Goal: Task Accomplishment & Management: Manage account settings

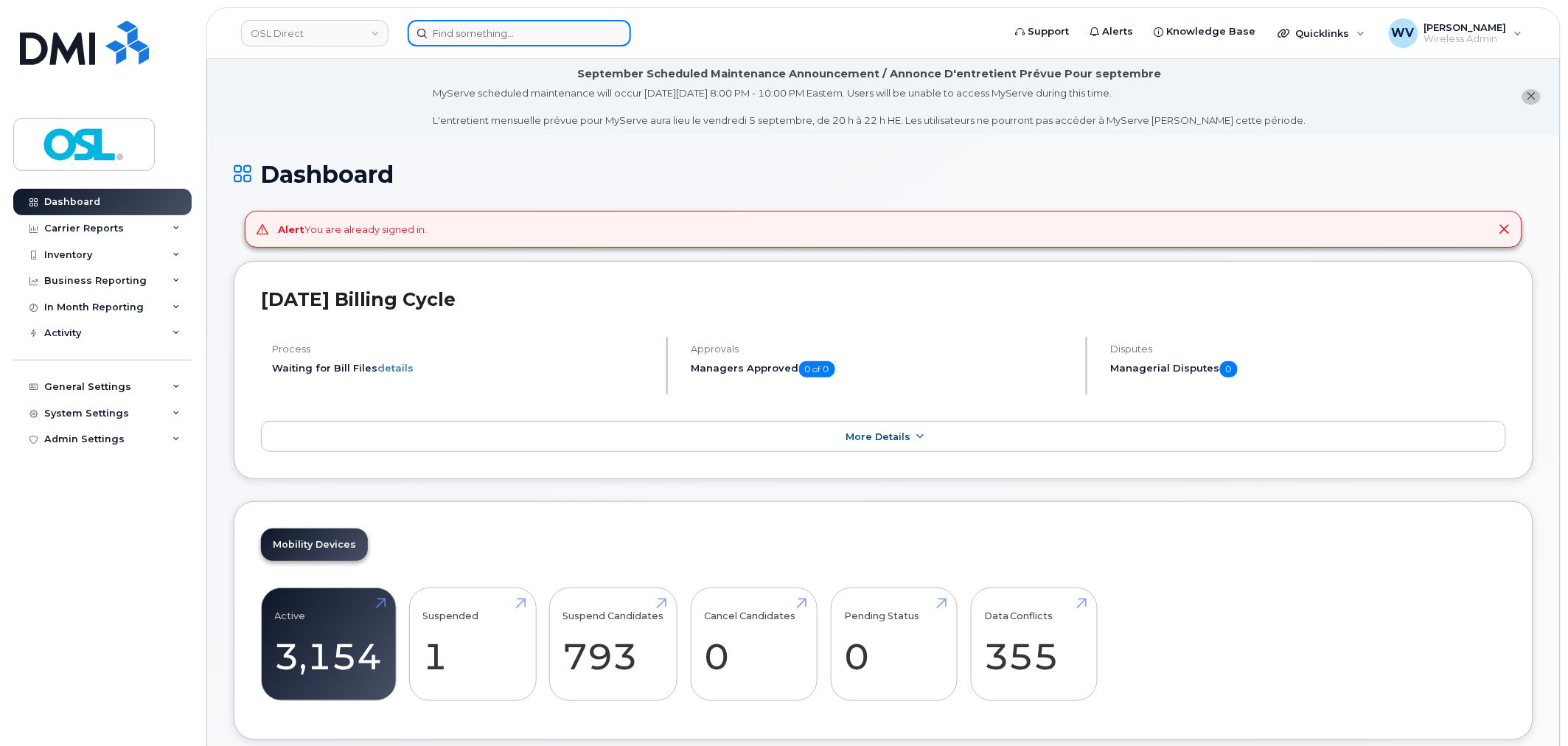
click at [499, 38] on input at bounding box center [519, 32] width 223 height 26
paste input "4384392615"
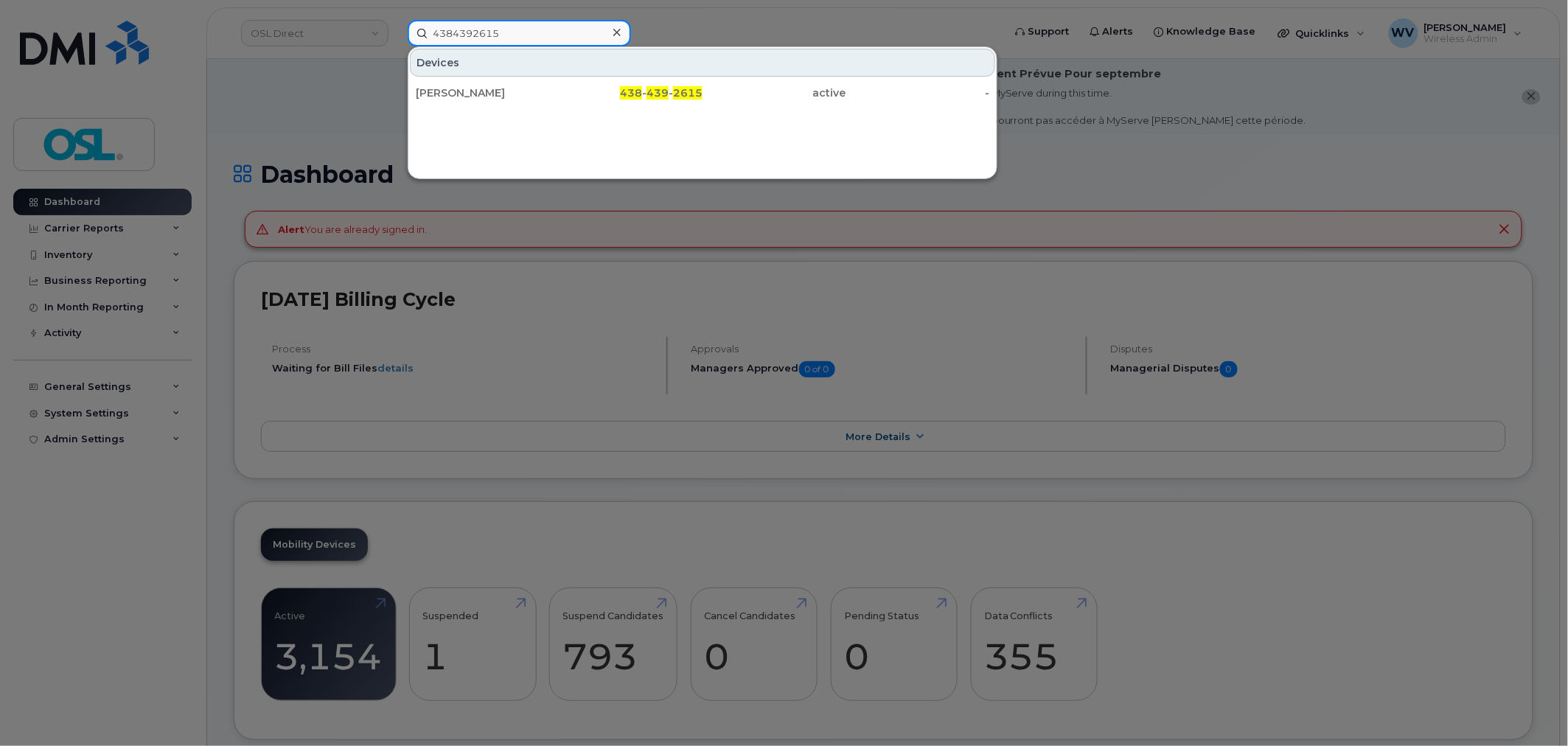
type input "4384392615"
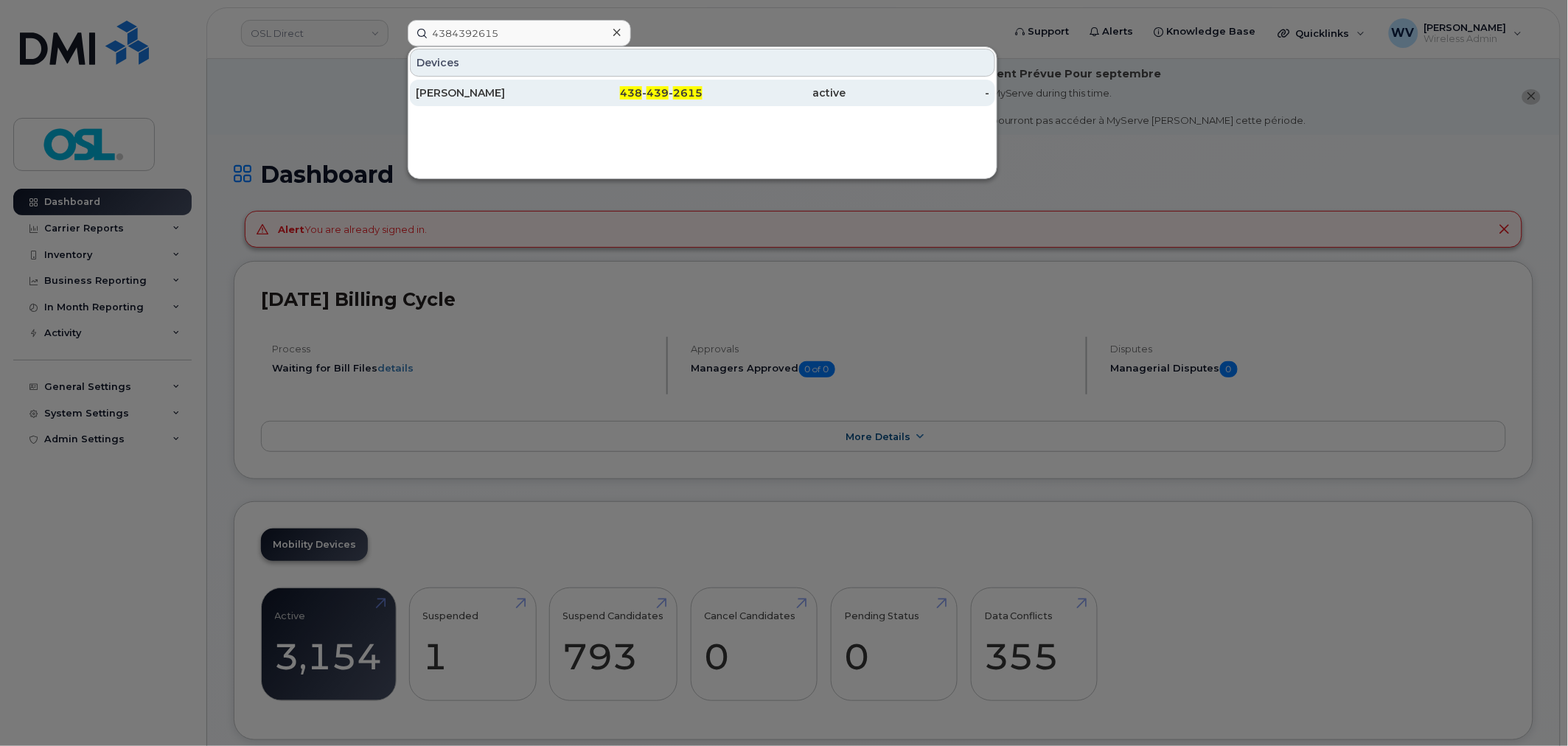
drag, startPoint x: 532, startPoint y: 85, endPoint x: 791, endPoint y: 98, distance: 259.3
click at [532, 85] on div "[PERSON_NAME]" at bounding box center [487, 92] width 144 height 15
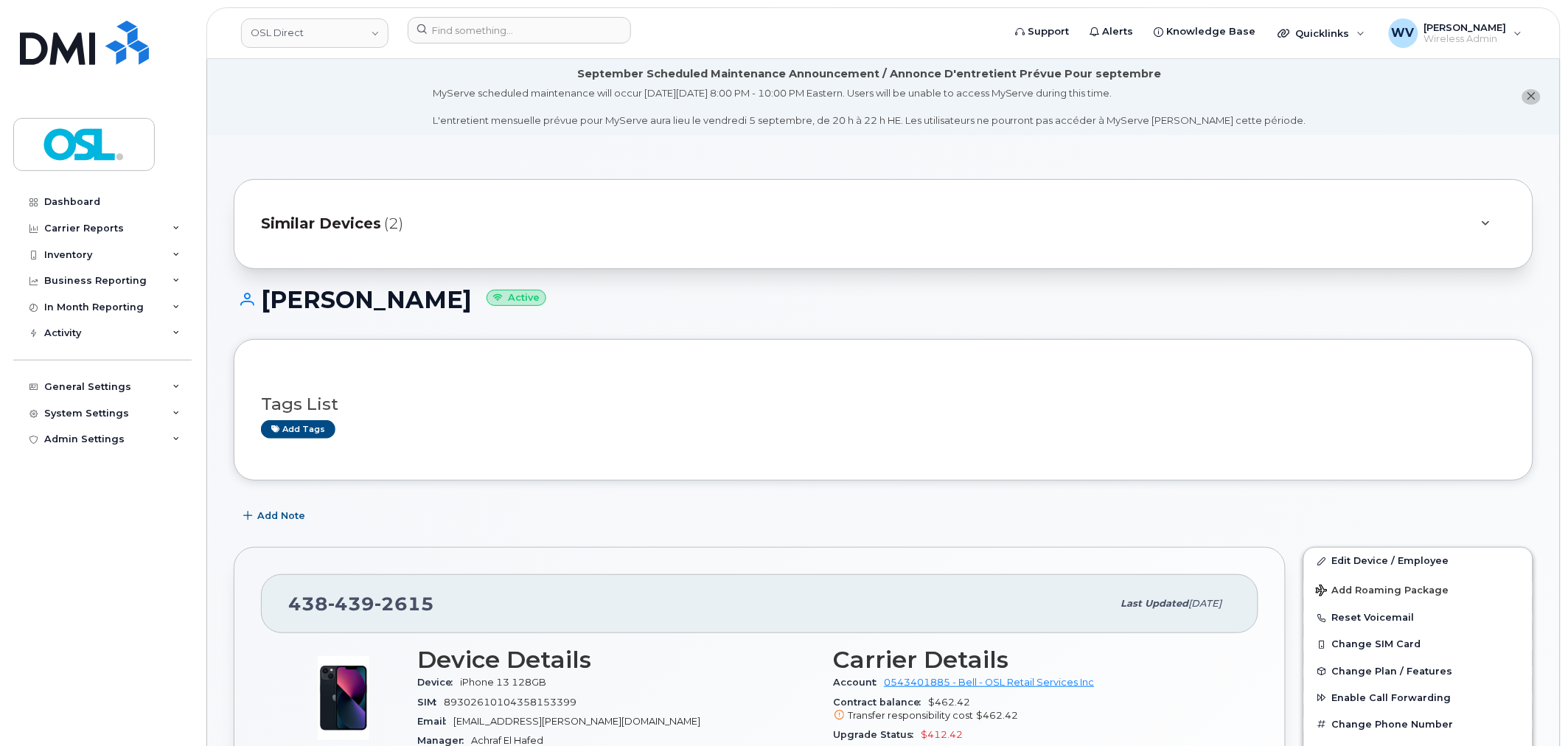
click at [395, 592] on span "2615" at bounding box center [404, 603] width 60 height 23
copy span "438 439 2615"
click at [1366, 558] on link "Edit Device / Employee" at bounding box center [1417, 560] width 228 height 26
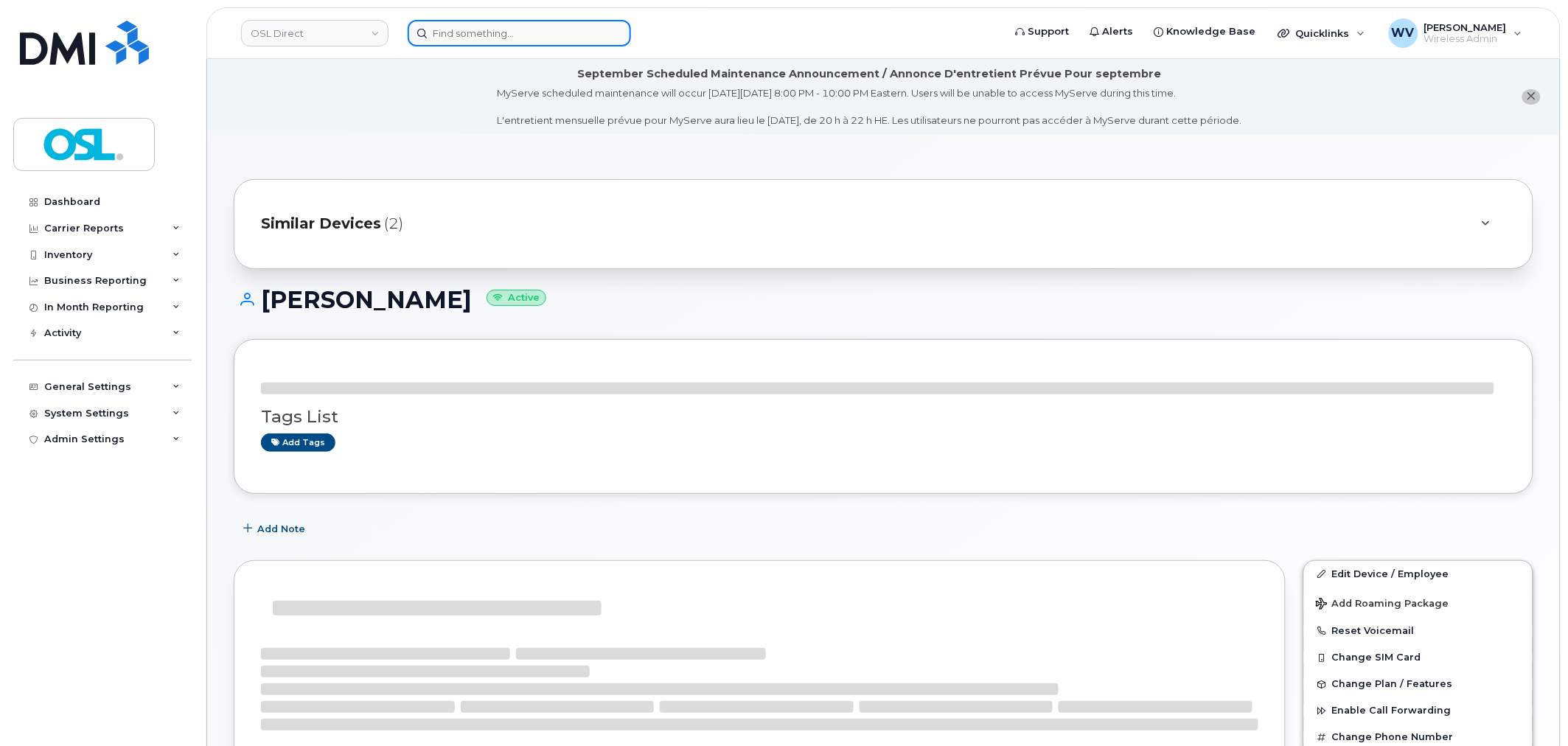
click at [584, 37] on input at bounding box center [519, 32] width 223 height 26
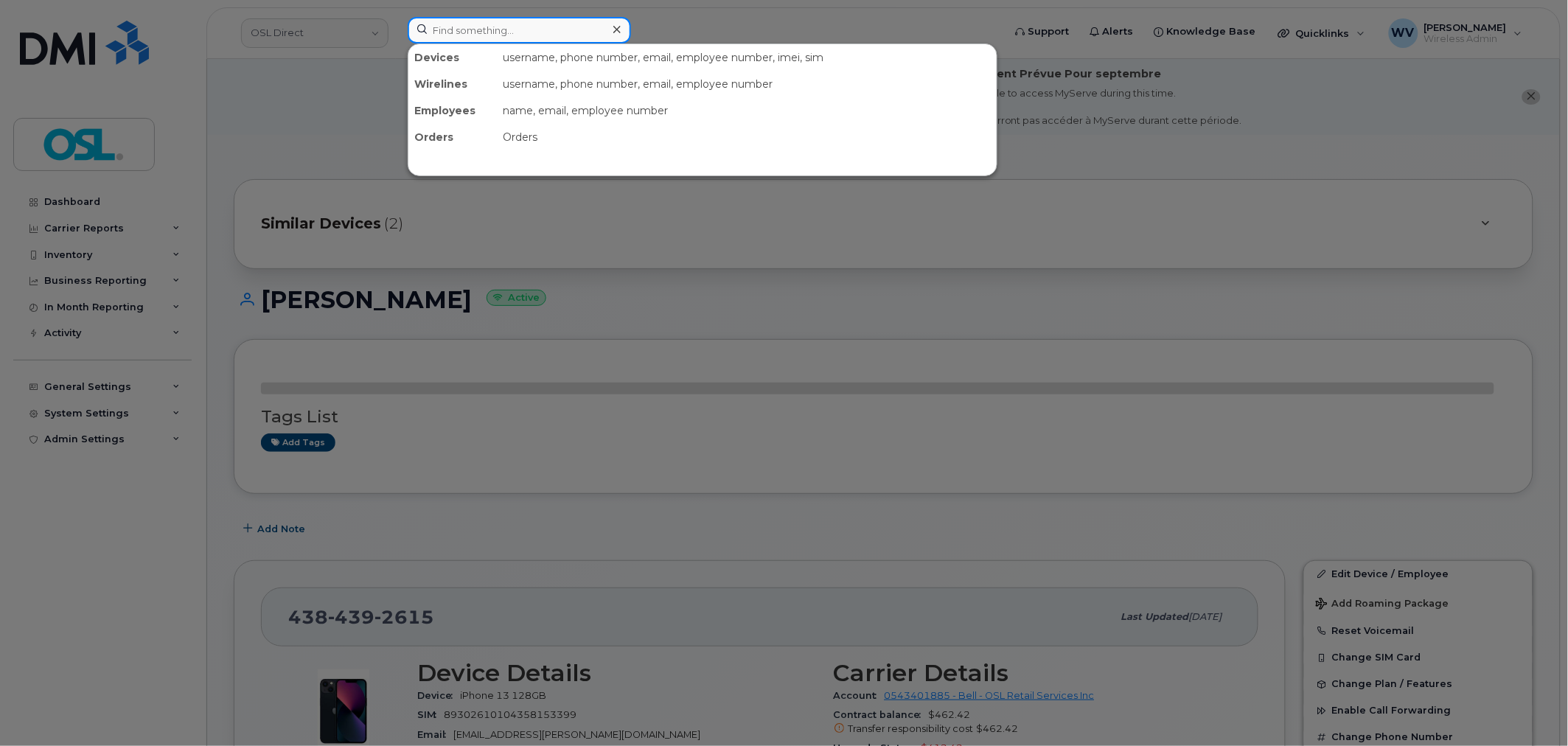
paste input "4166897417"
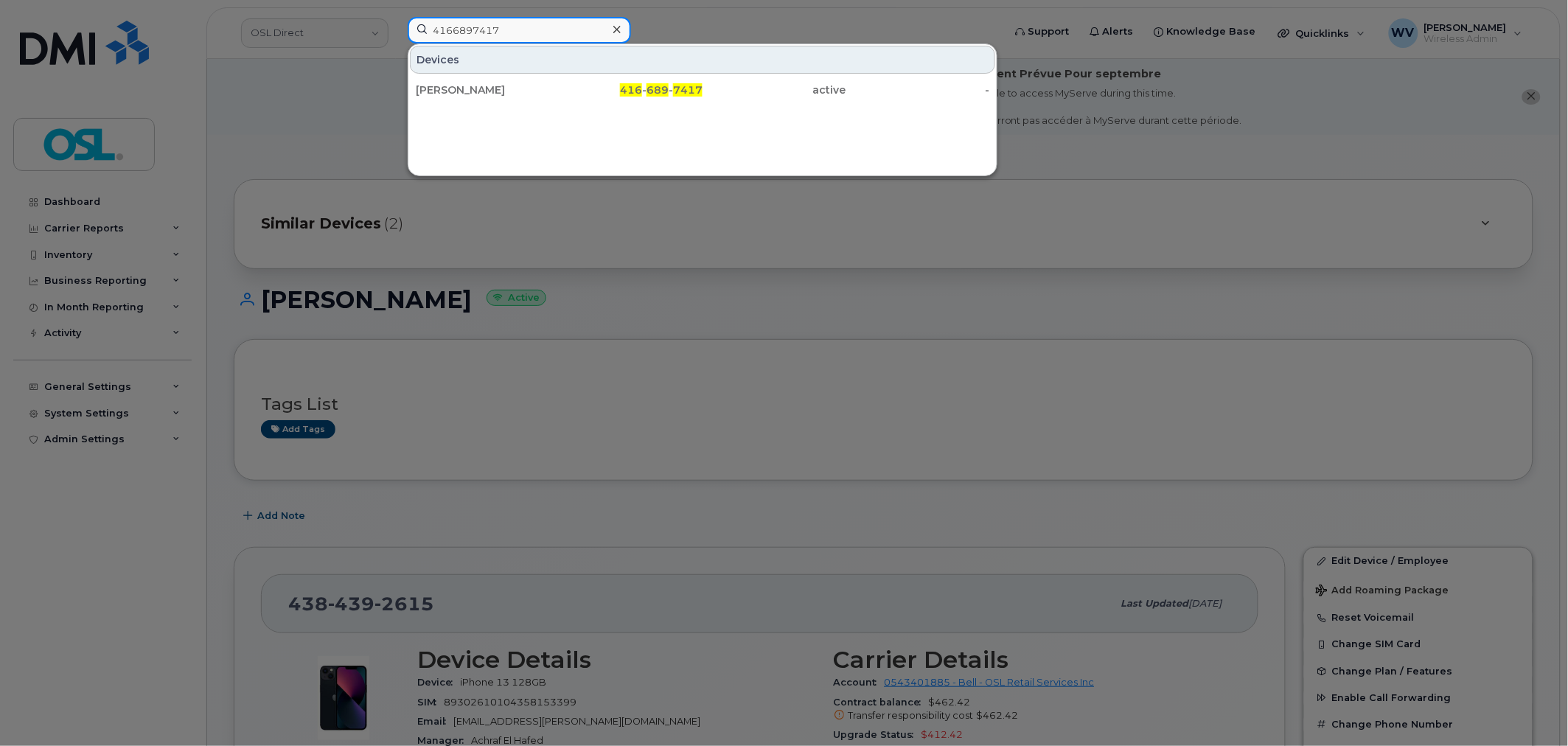
type input "4166897417"
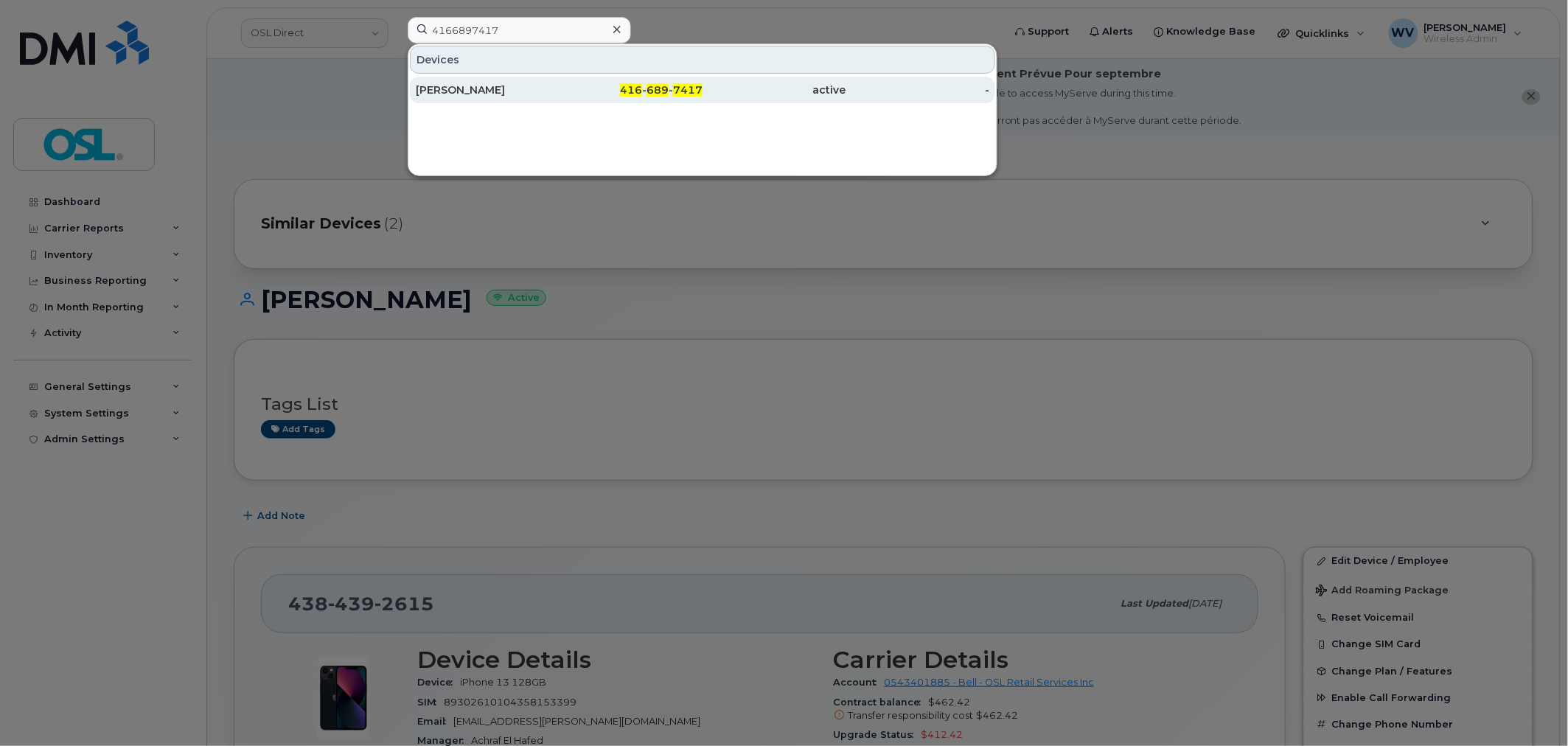
drag, startPoint x: 511, startPoint y: 76, endPoint x: 665, endPoint y: 87, distance: 154.4
click at [511, 76] on div "Phillipe Lapointe" at bounding box center [487, 89] width 144 height 26
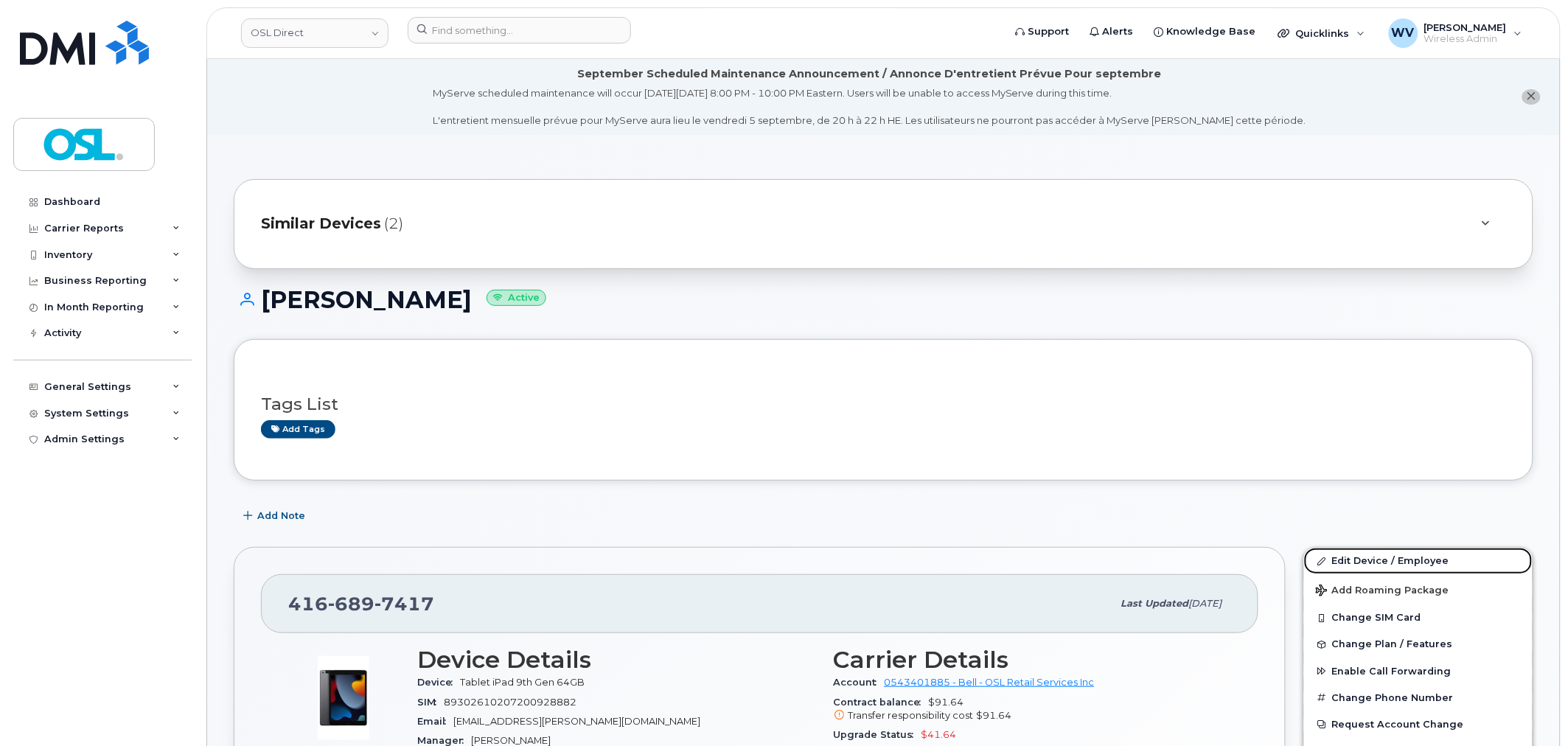
drag, startPoint x: 1419, startPoint y: 563, endPoint x: 1132, endPoint y: 125, distance: 523.7
click at [1419, 563] on link "Edit Device / Employee" at bounding box center [1417, 560] width 228 height 26
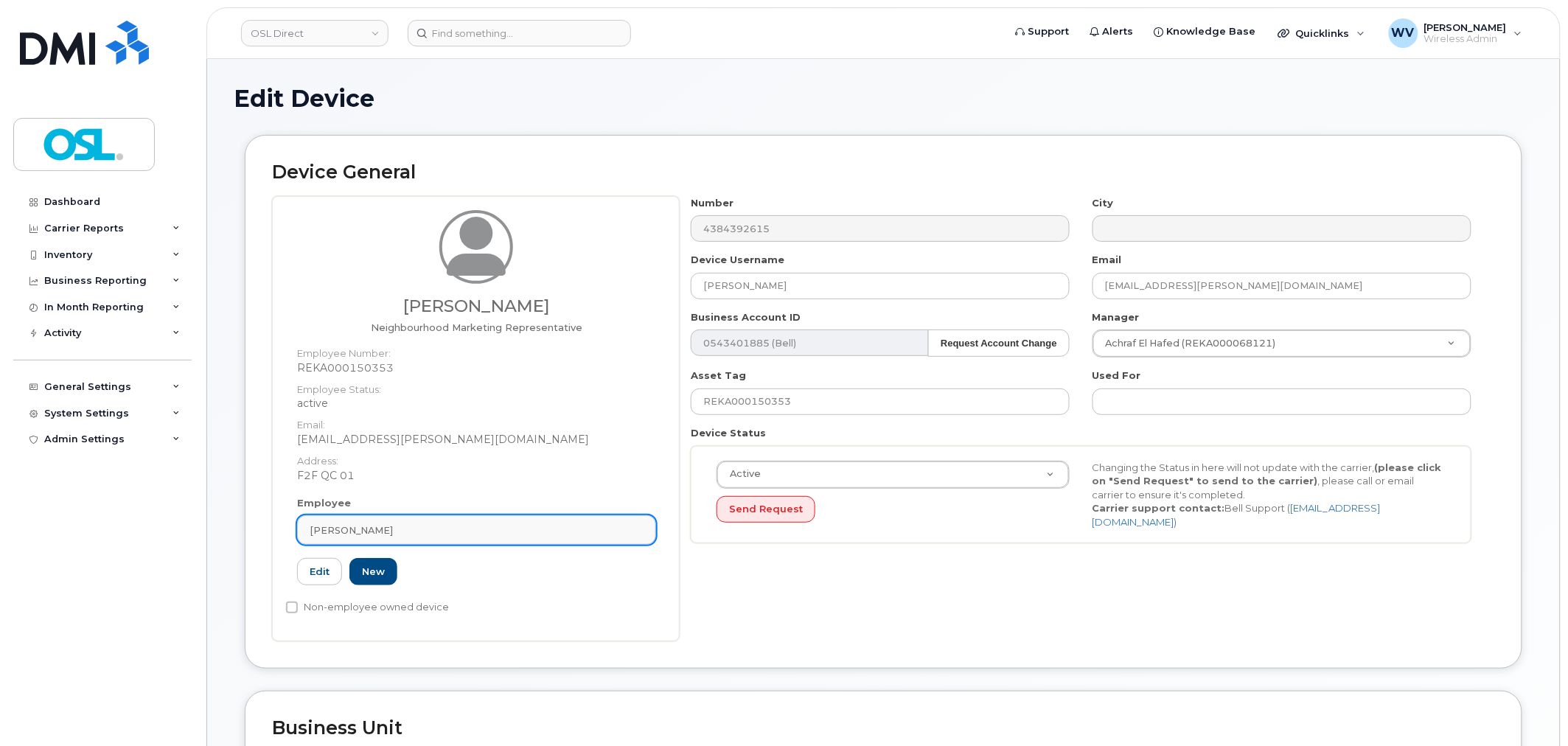
click at [513, 516] on link "[PERSON_NAME]" at bounding box center [476, 530] width 359 height 29
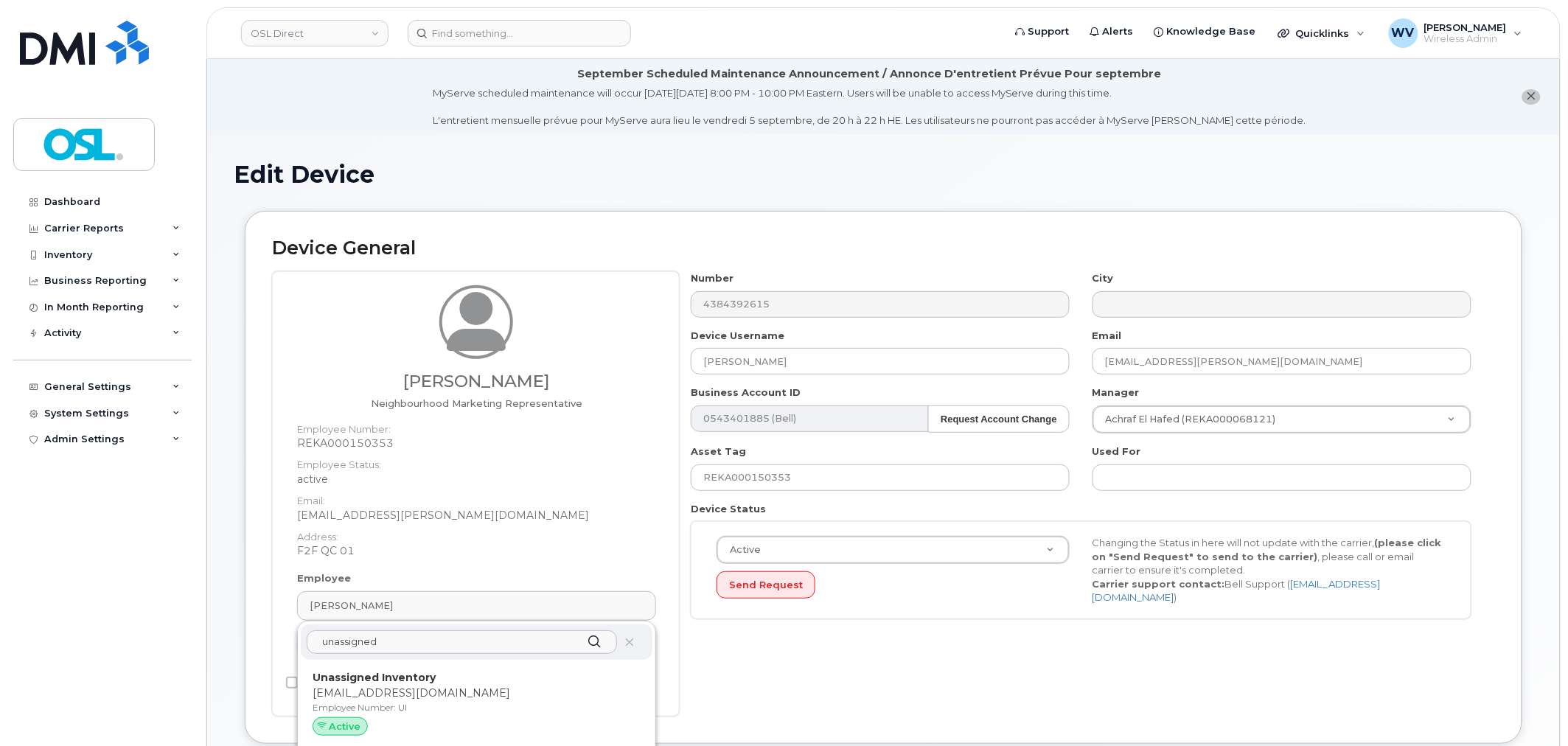
type input "unassigned"
click at [451, 680] on p "Unassigned Inventory" at bounding box center [476, 677] width 328 height 16
type input "UI"
type input "Unassigned Inventory"
type input "support@osldirect.com"
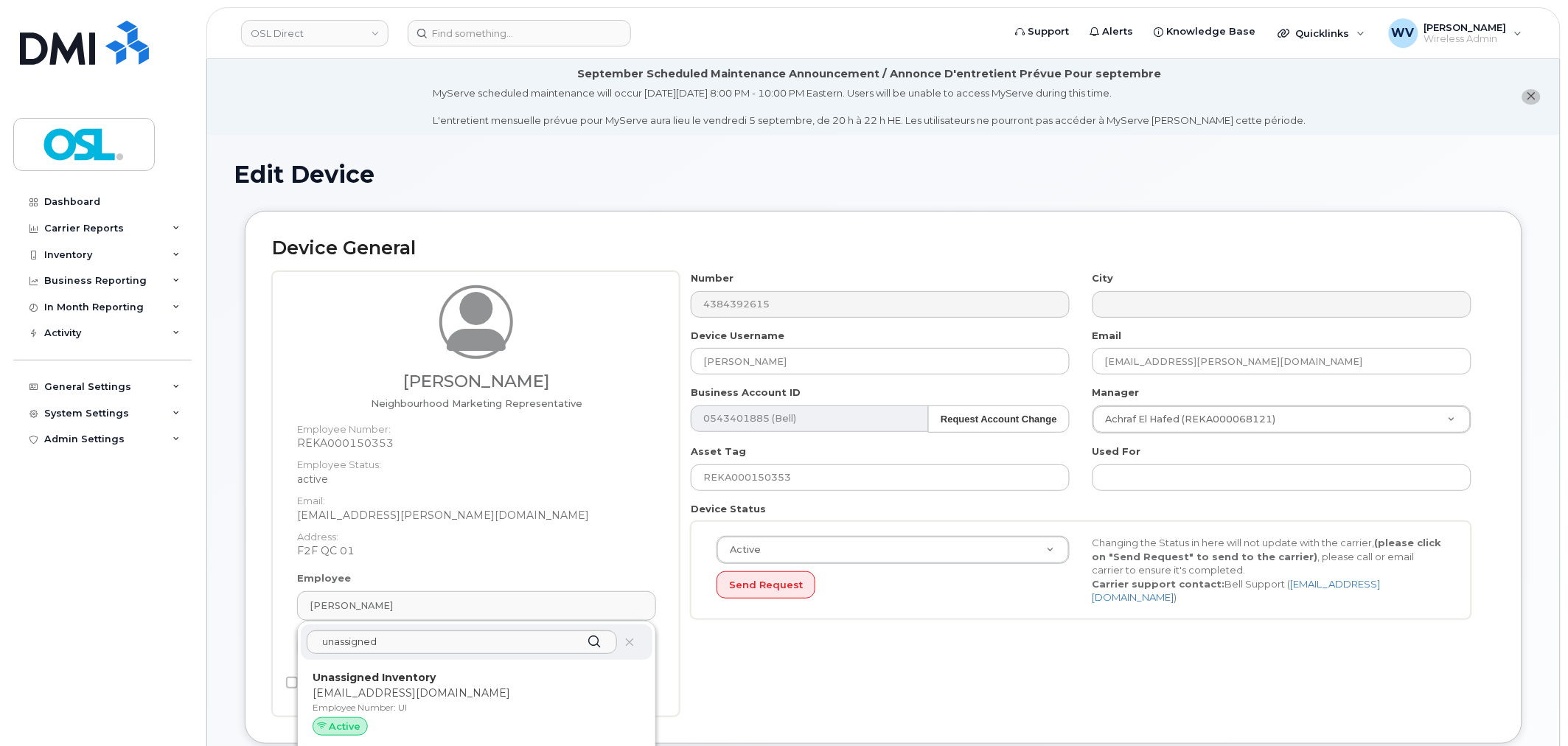
type input "4724252"
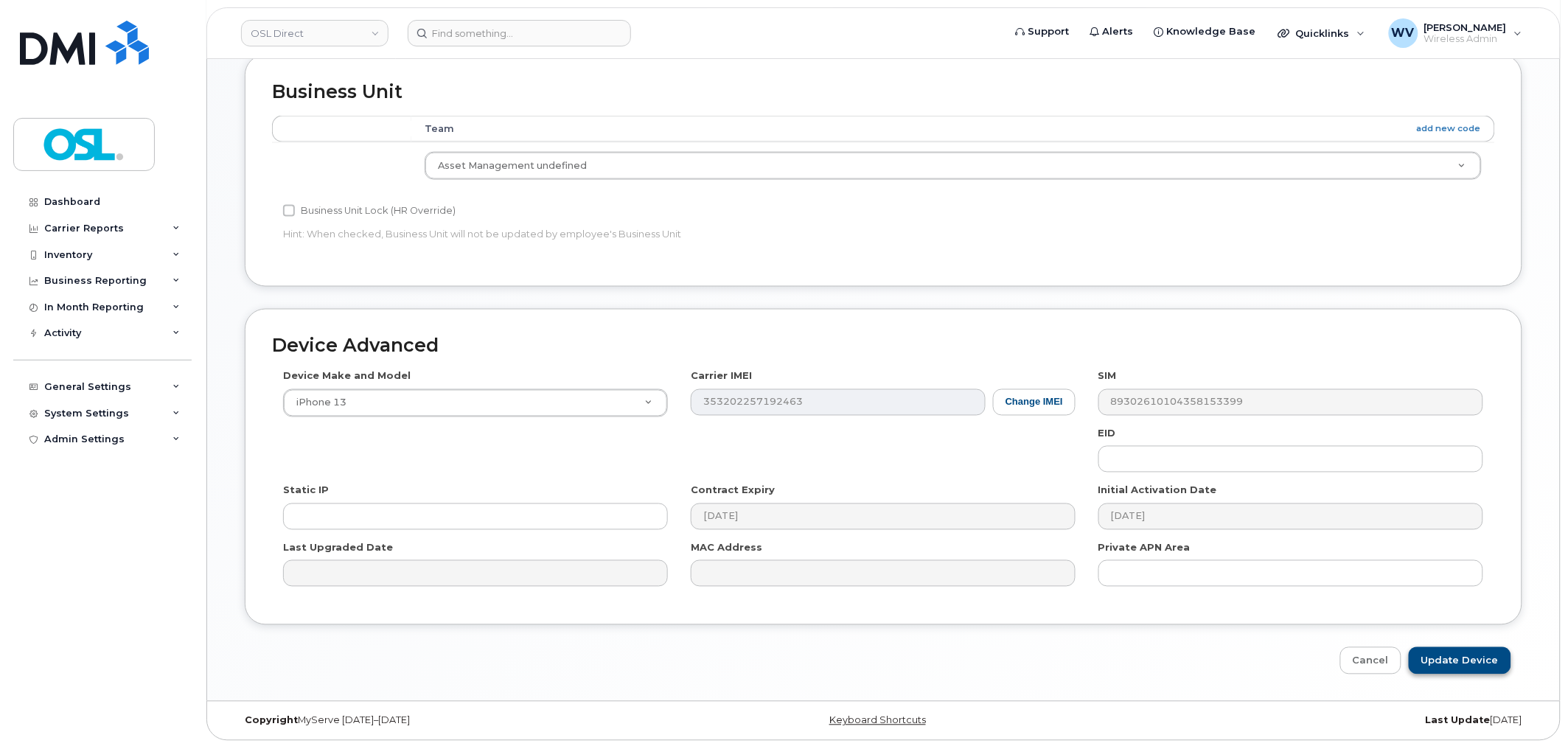
scroll to position [668, 0]
click at [1485, 648] on input "Update Device" at bounding box center [1459, 659] width 103 height 27
type input "Saving..."
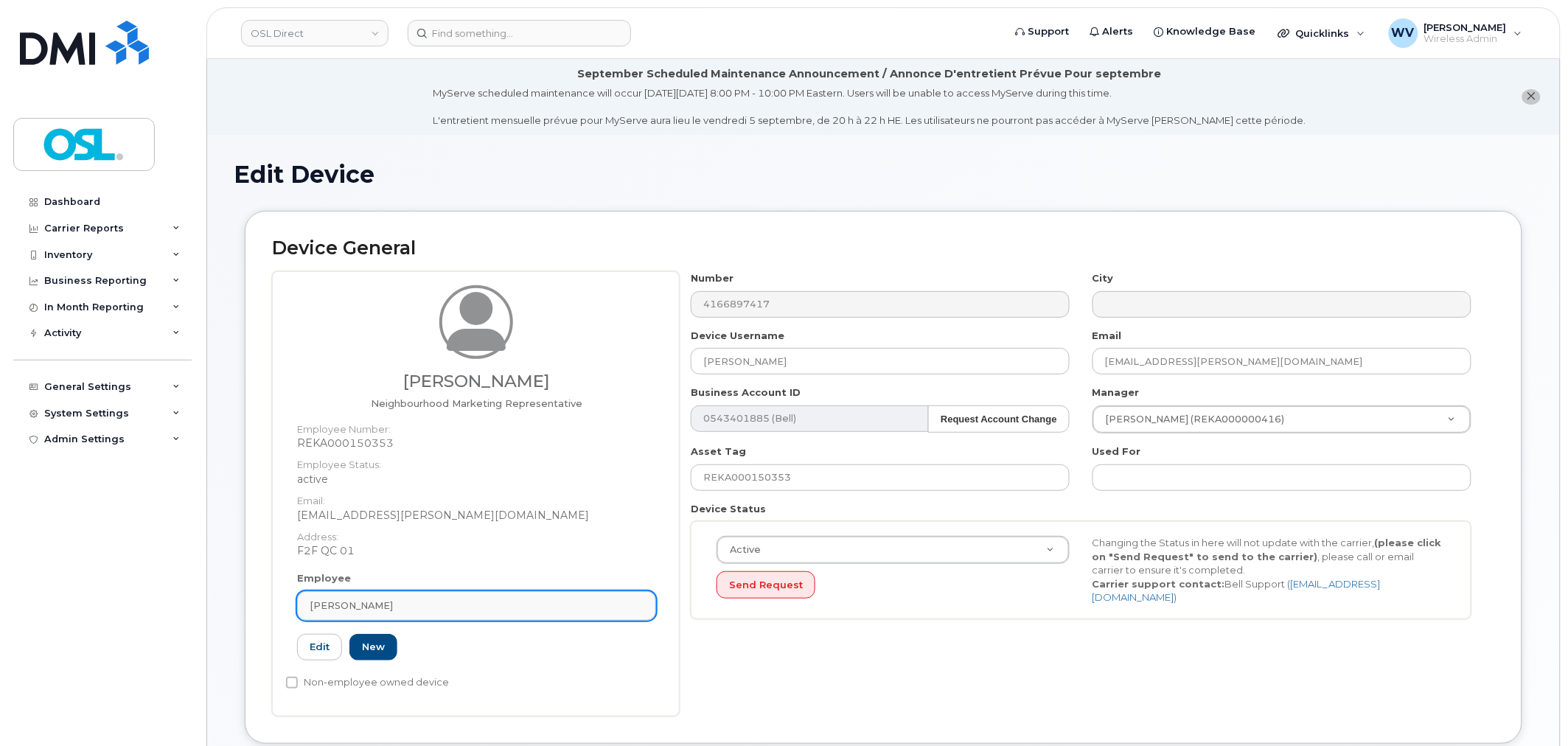
drag, startPoint x: 479, startPoint y: 617, endPoint x: 483, endPoint y: 600, distance: 17.5
click at [480, 612] on link "[PERSON_NAME]" at bounding box center [476, 606] width 359 height 29
paste input "unassigned"
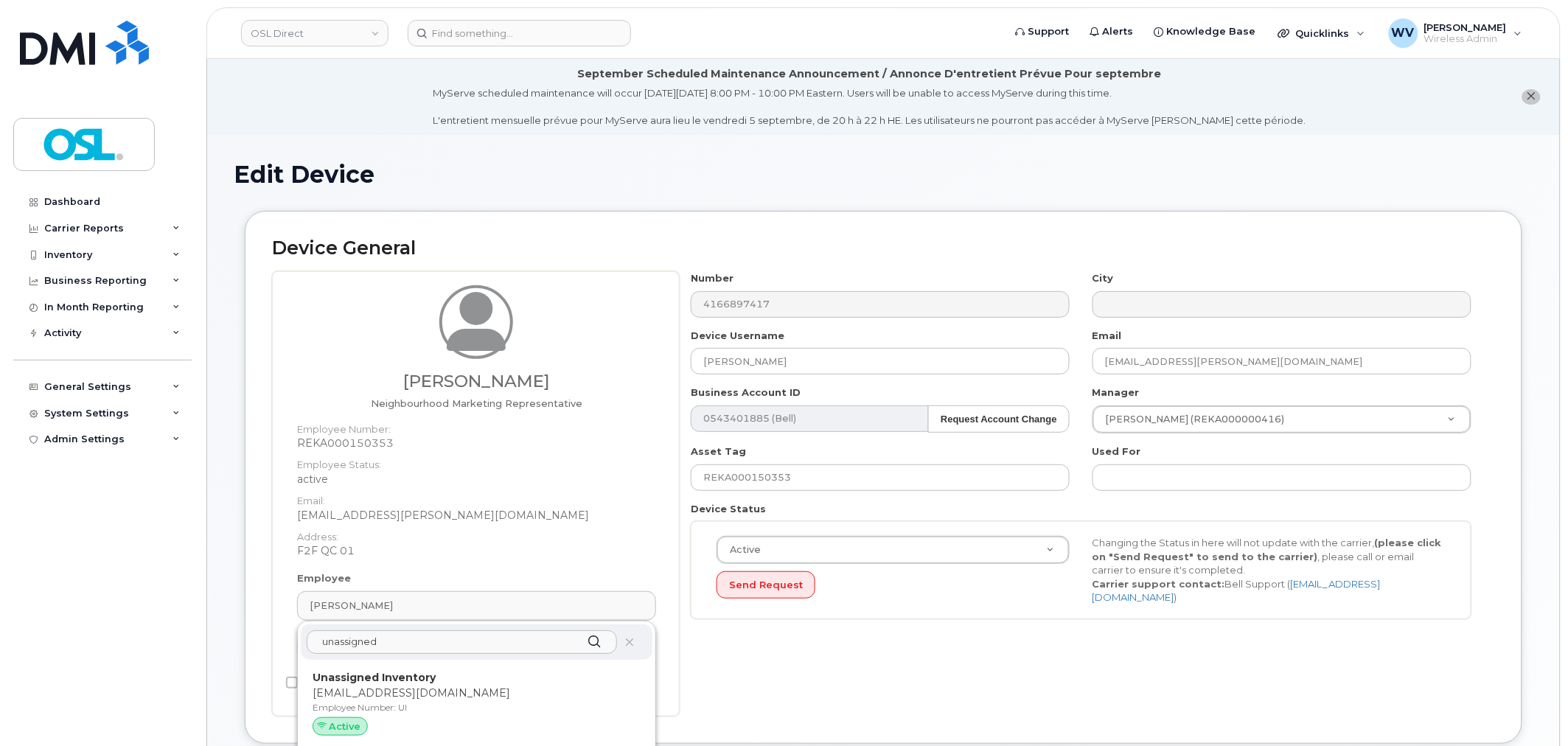
type input "unassigned"
click at [496, 677] on p "Unassigned Inventory" at bounding box center [476, 677] width 328 height 16
type input "UI"
type input "Unassigned Inventory"
type input "[EMAIL_ADDRESS][DOMAIN_NAME]"
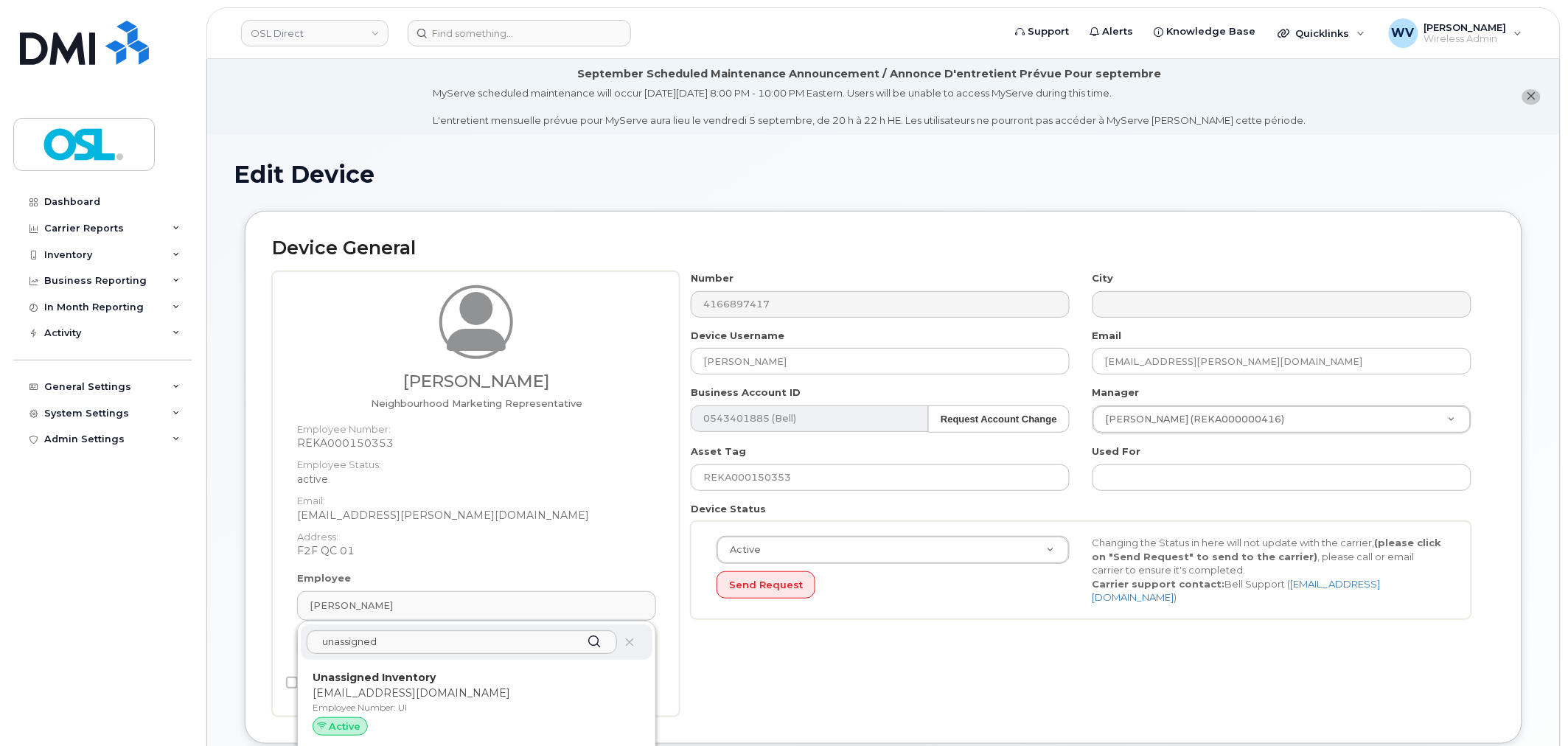
type input "4724252"
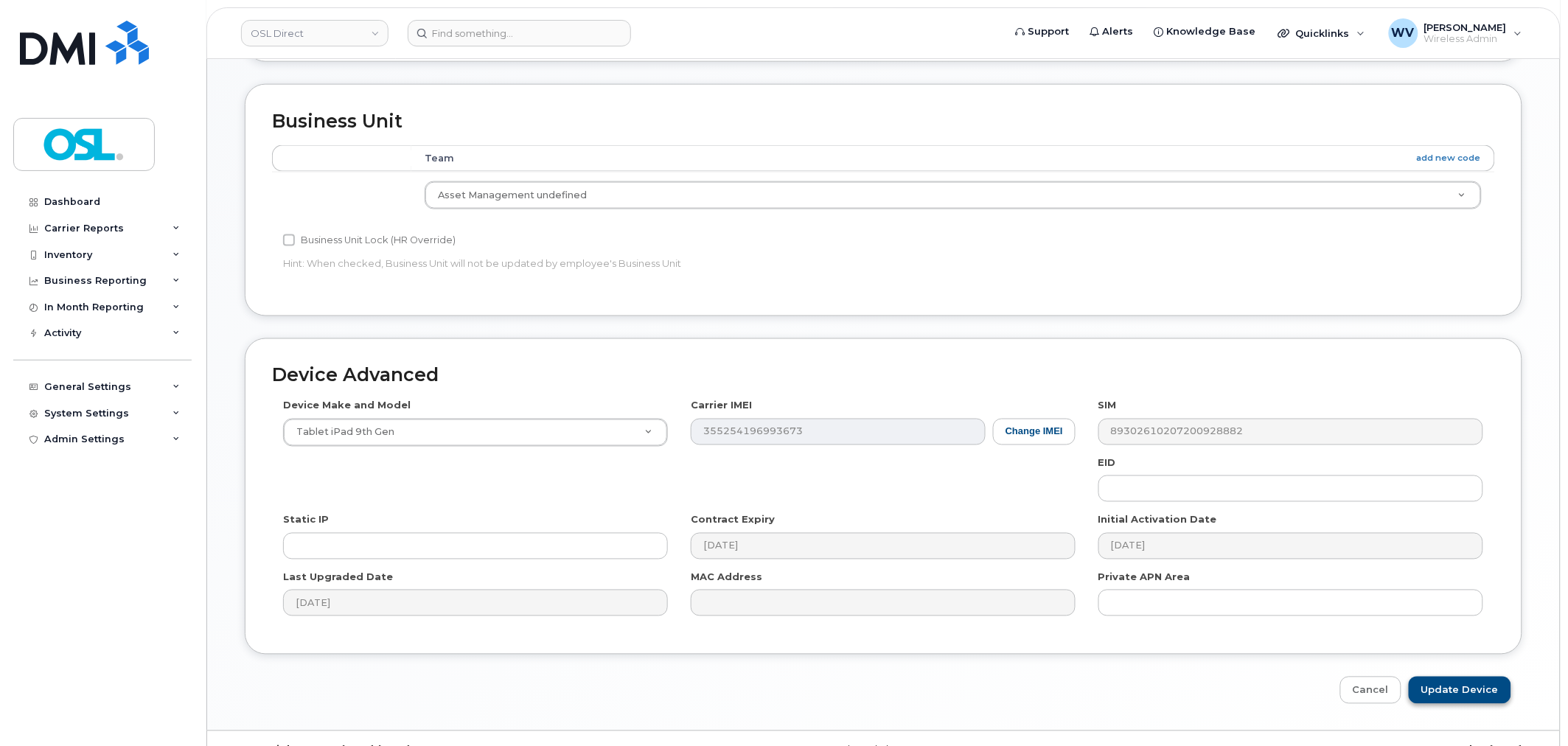
scroll to position [668, 0]
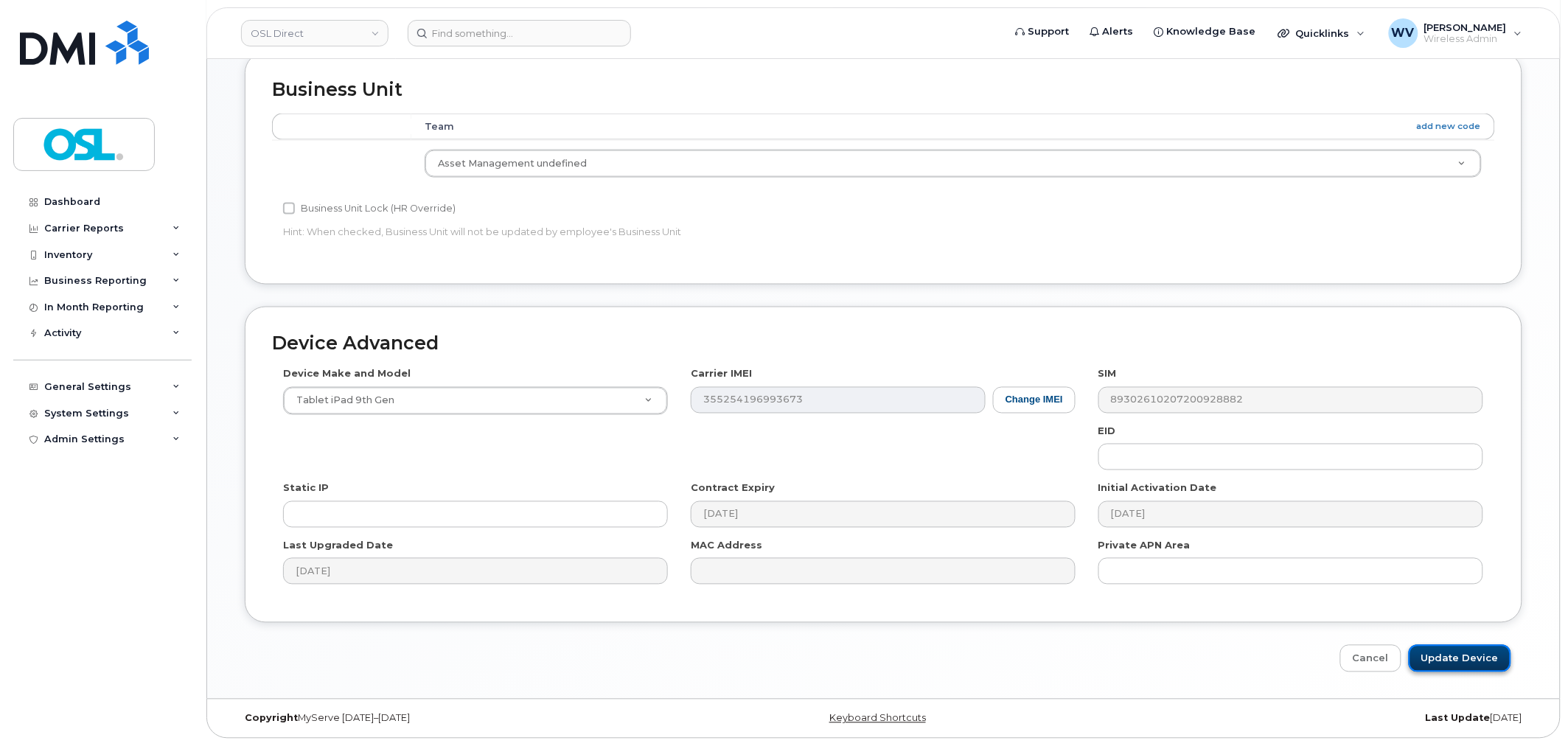
click at [1469, 668] on input "Update Device" at bounding box center [1459, 659] width 103 height 27
type input "Saving..."
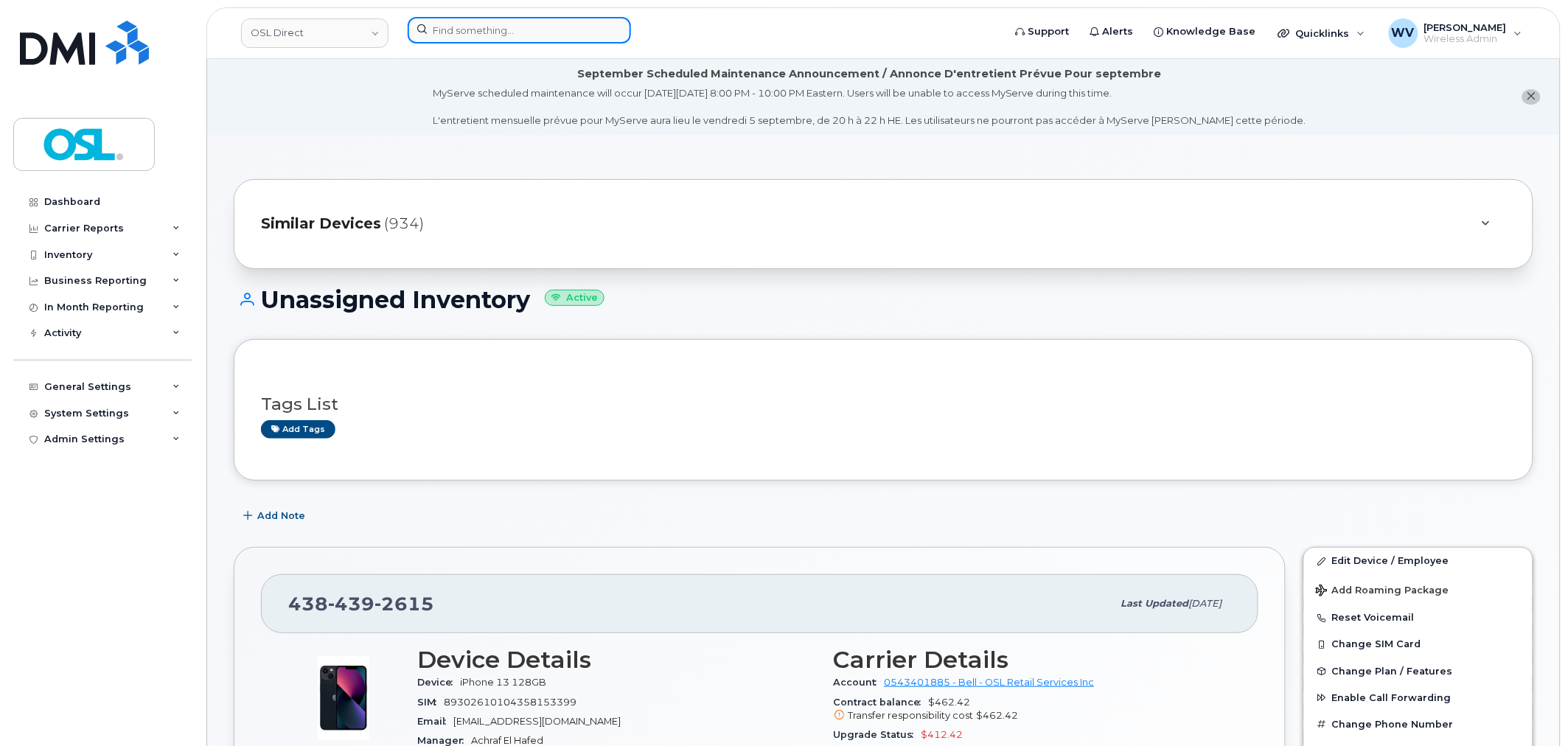
click at [476, 31] on input at bounding box center [519, 29] width 223 height 26
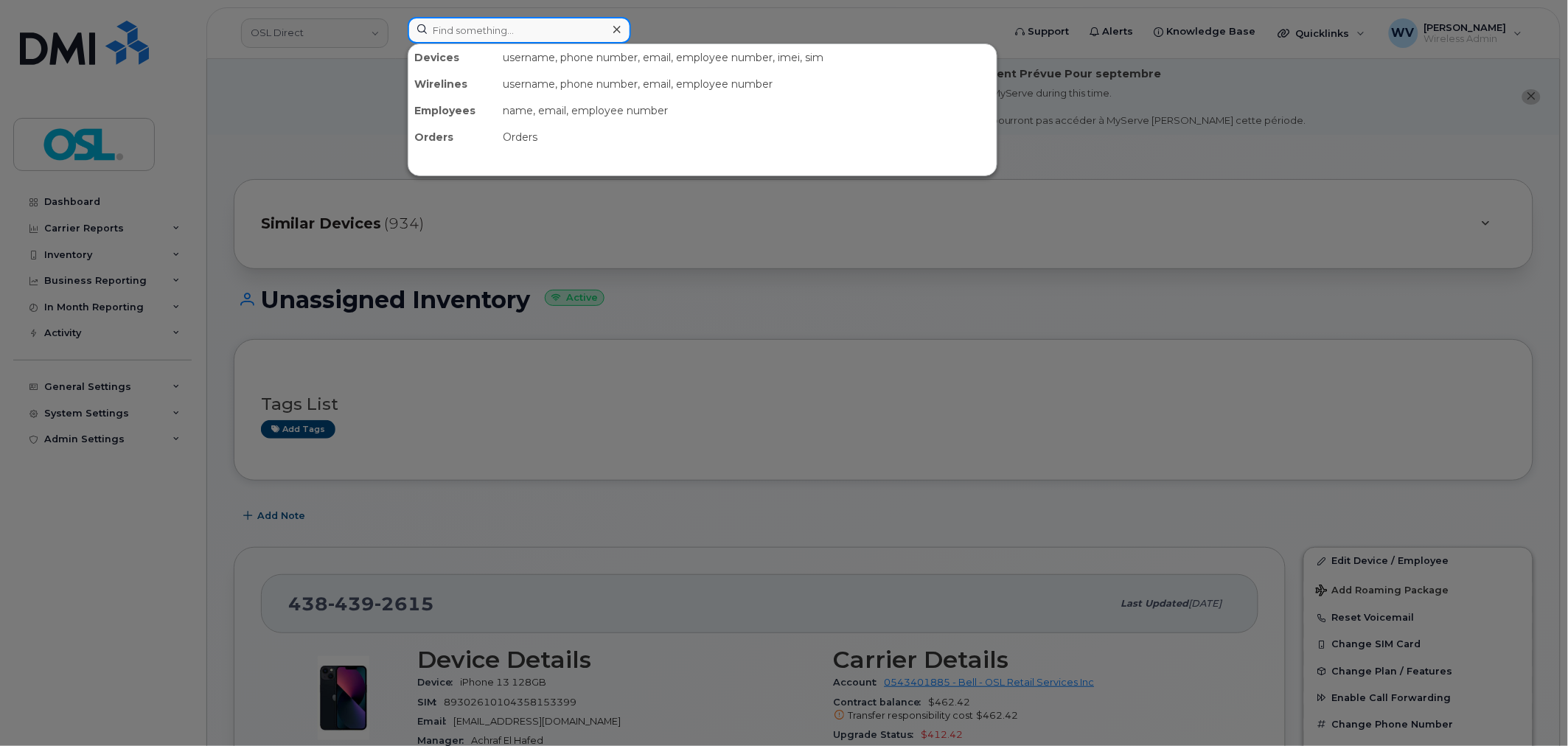
paste input "5142262182"
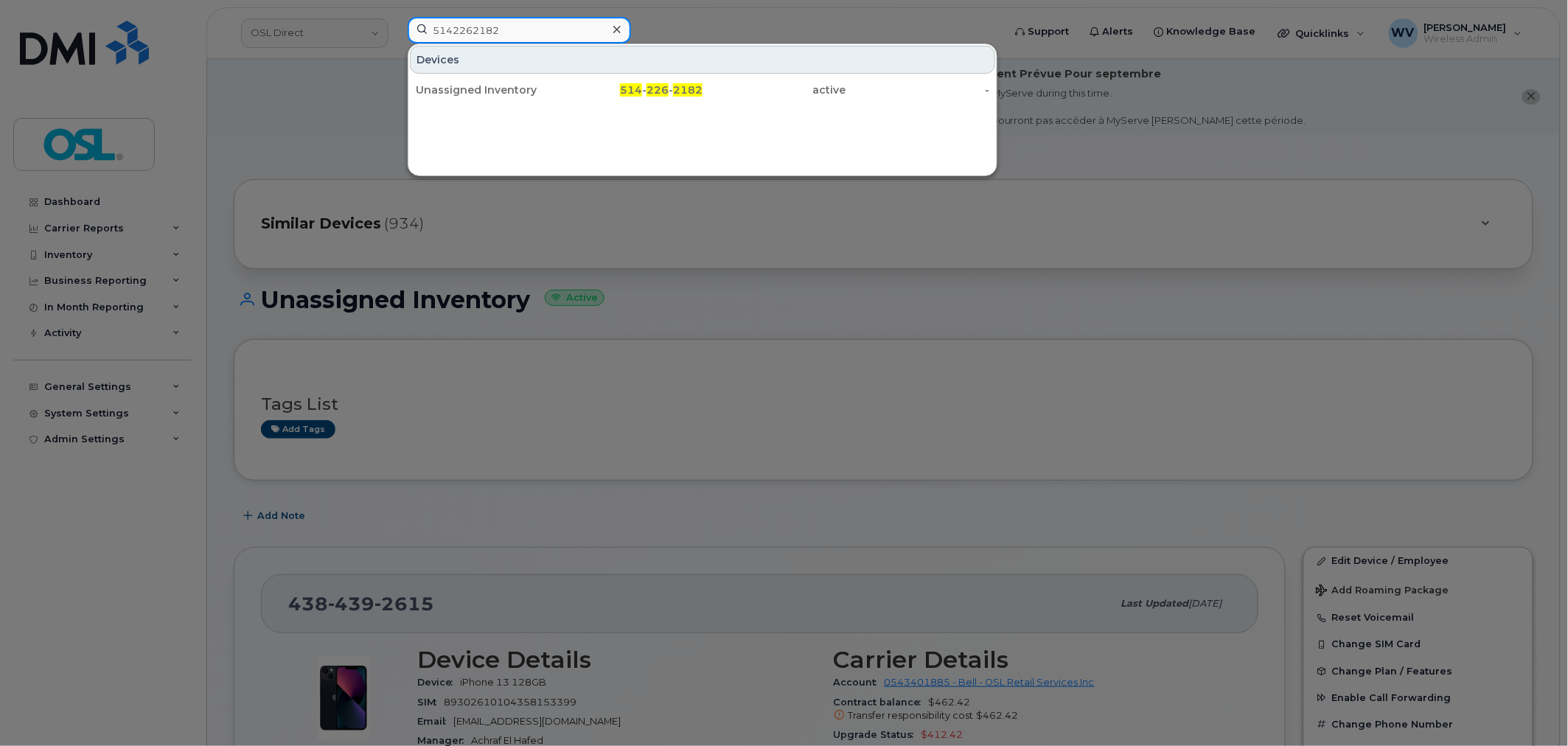
type input "5142262182"
drag, startPoint x: 473, startPoint y: 50, endPoint x: 740, endPoint y: 38, distance: 267.3
click at [490, 85] on div "Unassigned Inventory" at bounding box center [487, 89] width 144 height 15
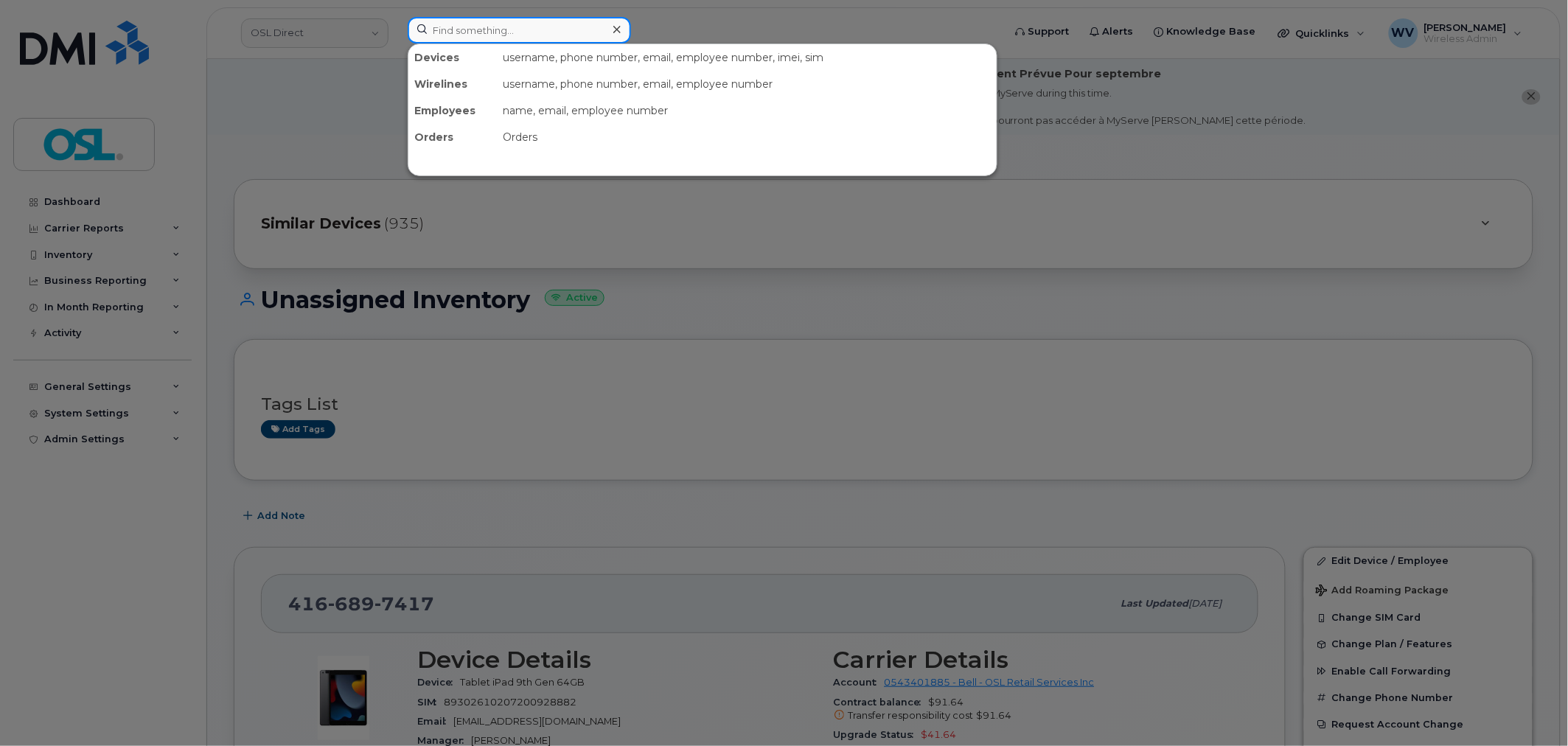
click at [546, 29] on input at bounding box center [519, 29] width 223 height 26
paste input "6472207564"
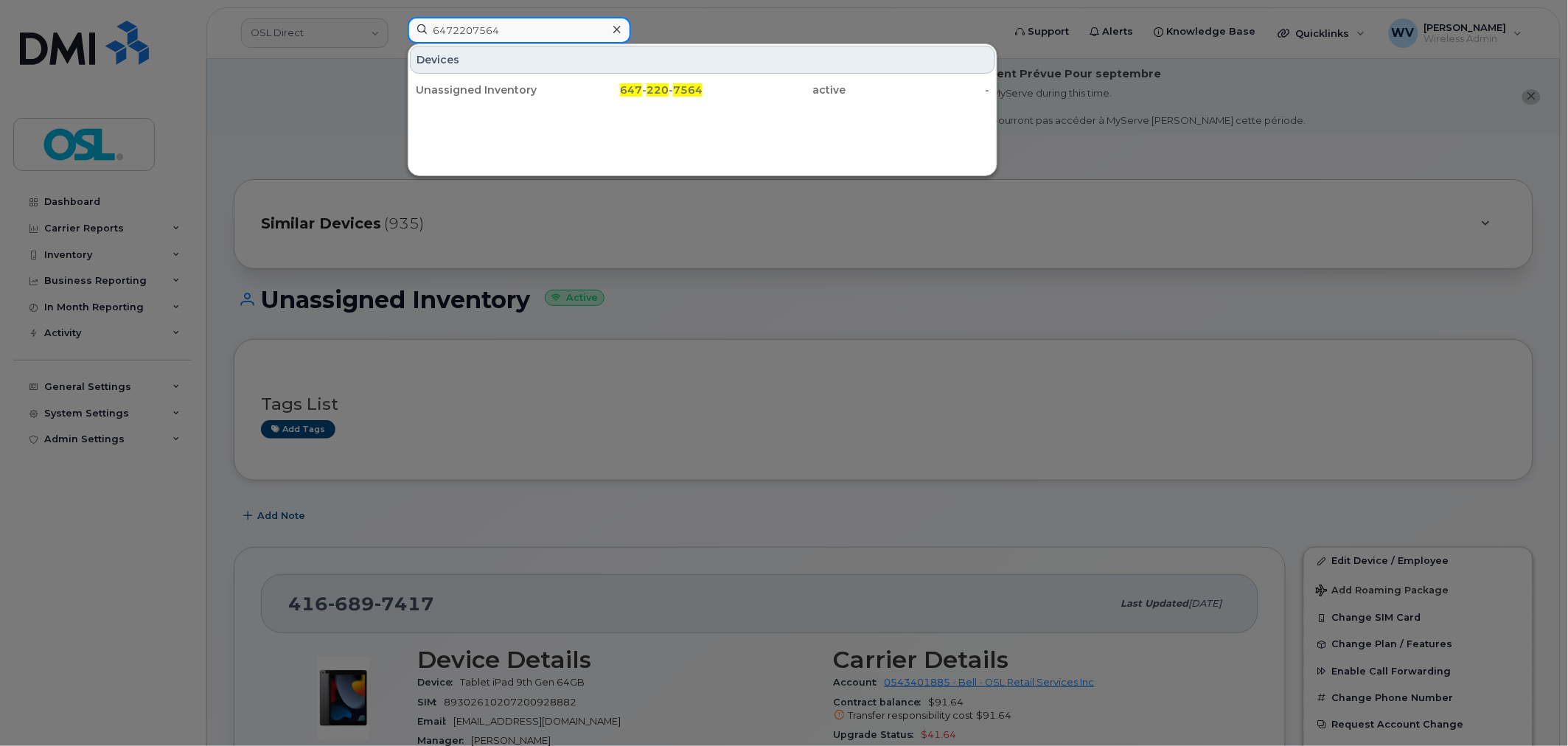
type input "6472207564"
click at [520, 70] on div "Devices" at bounding box center [702, 60] width 586 height 28
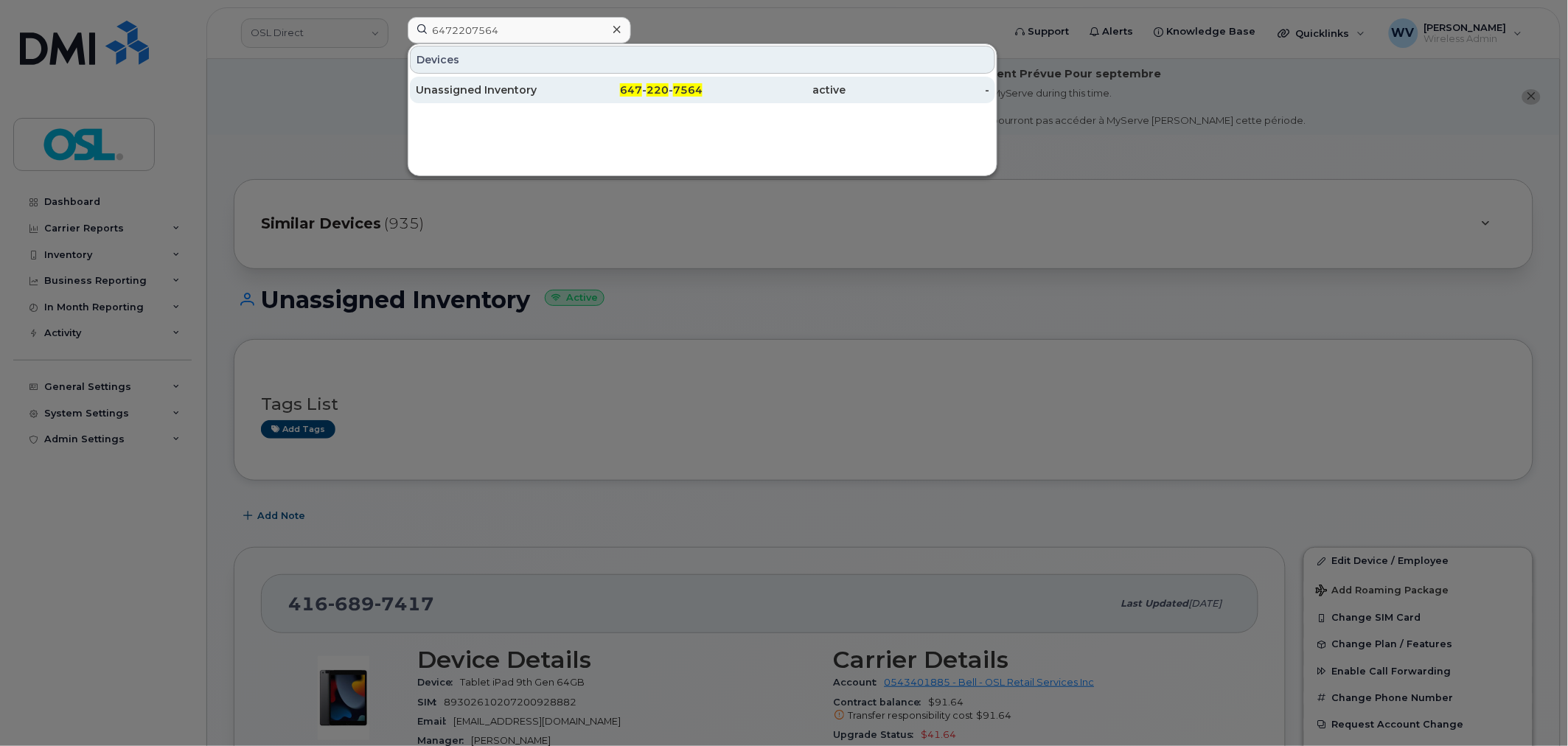
click at [521, 100] on div "Unassigned Inventory" at bounding box center [487, 89] width 144 height 26
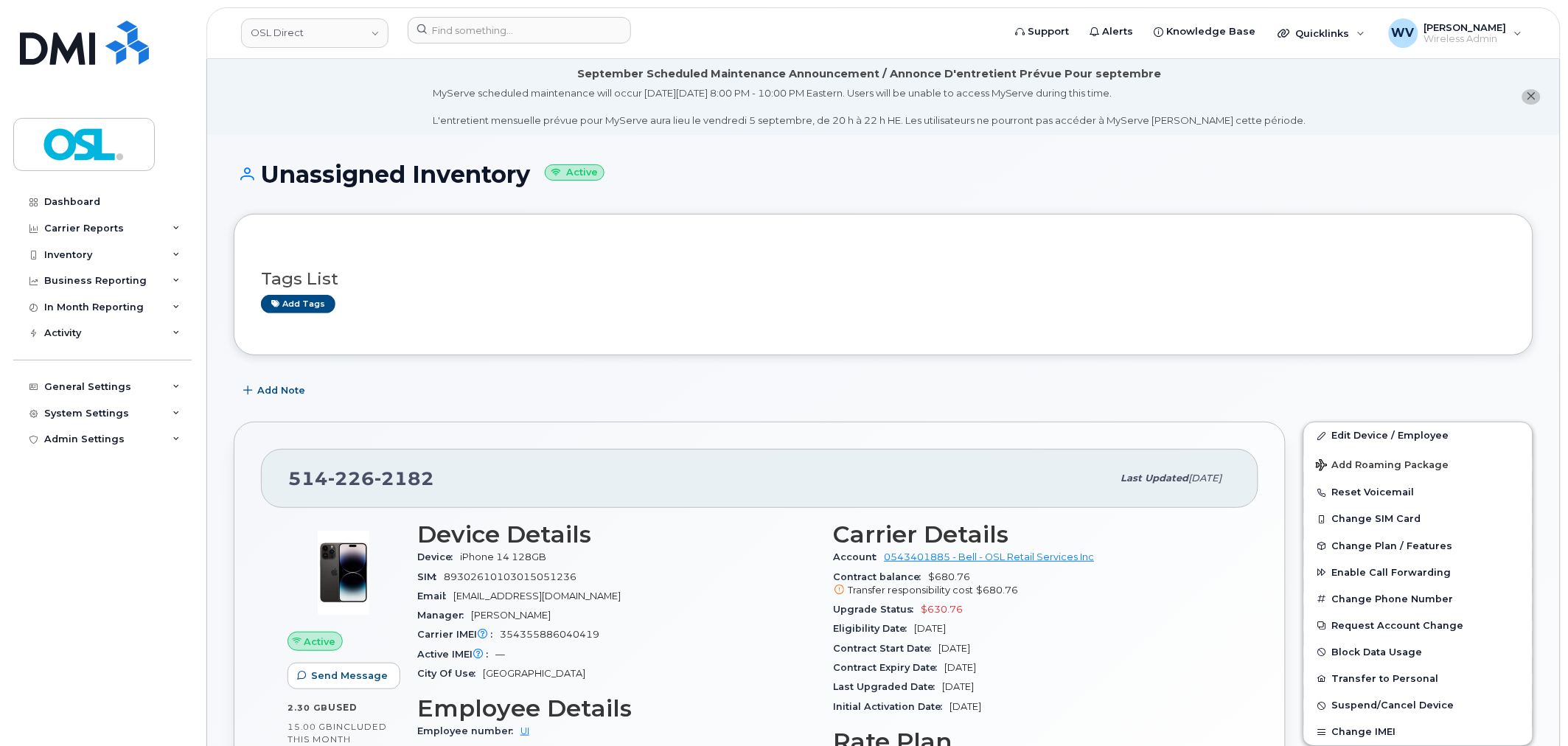
click at [370, 481] on span "226" at bounding box center [351, 478] width 46 height 23
copy span "[PHONE_NUMBER]"
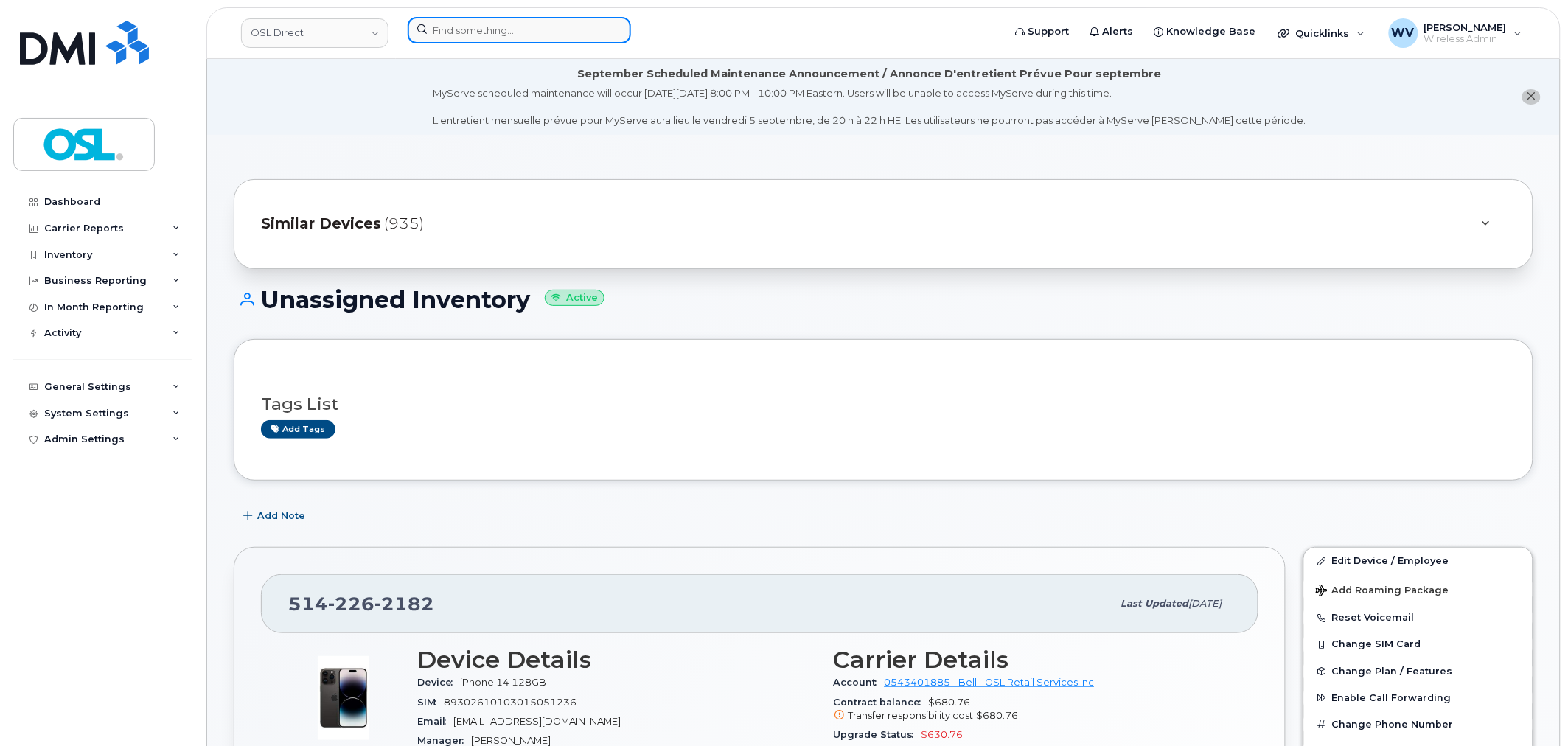
click at [512, 25] on input at bounding box center [519, 29] width 223 height 26
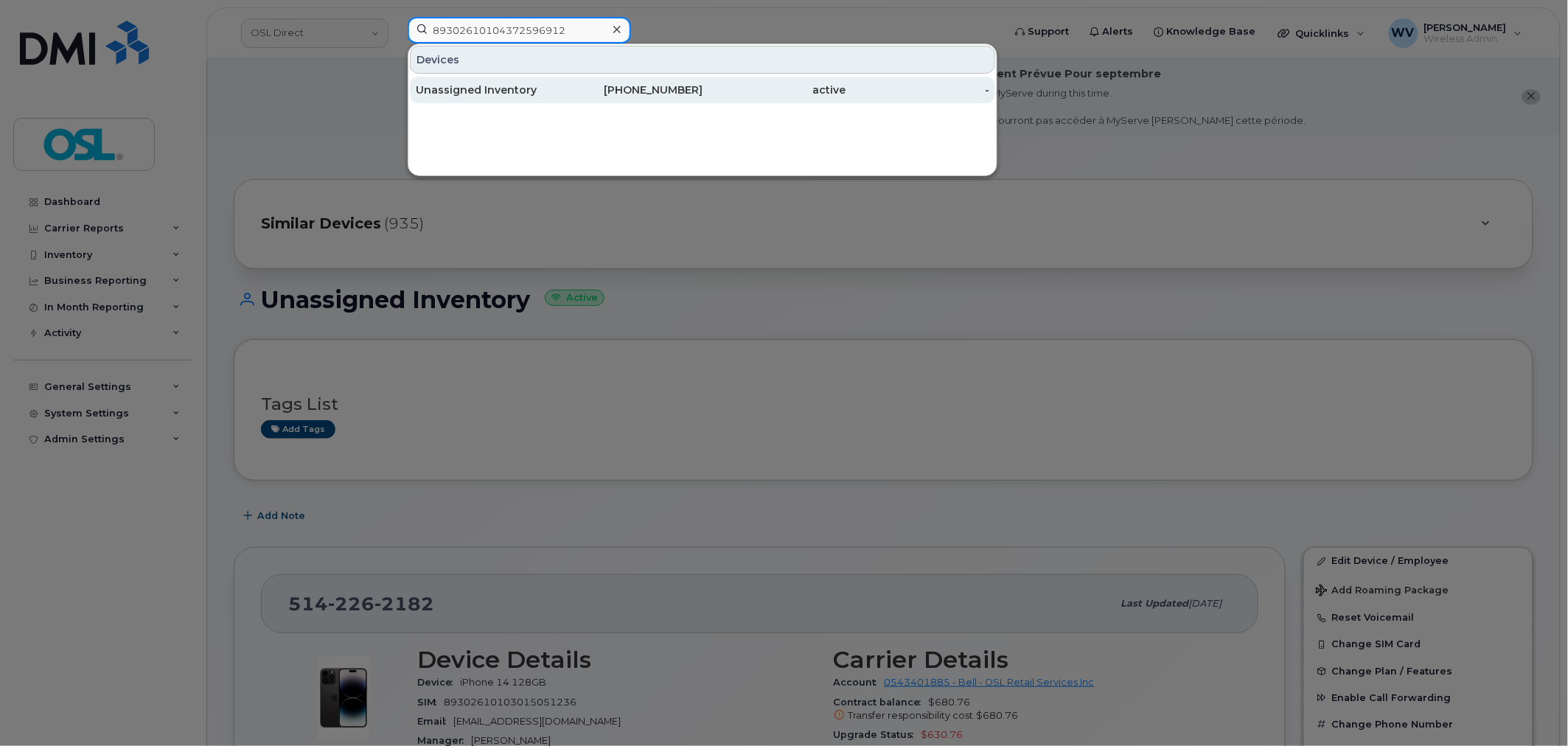
type input "89302610104372596912"
click at [607, 83] on div "416-427-7190" at bounding box center [631, 89] width 144 height 15
